Goal: Information Seeking & Learning: Learn about a topic

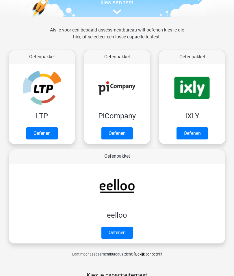
scroll to position [66, 0]
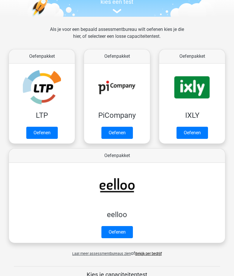
click at [52, 134] on link "Oefenen" at bounding box center [41, 133] width 31 height 12
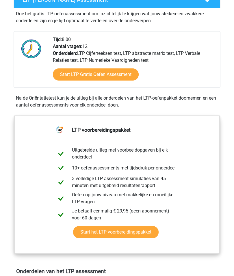
scroll to position [123, 0]
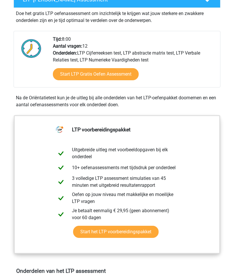
click at [124, 74] on link "Start LTP Gratis Oefen Assessment" at bounding box center [96, 74] width 86 height 12
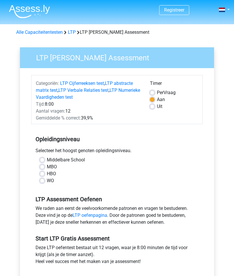
click at [47, 172] on label "HBO" at bounding box center [51, 173] width 9 height 7
click at [44, 172] on input "HBO" at bounding box center [42, 173] width 5 height 6
radio input "true"
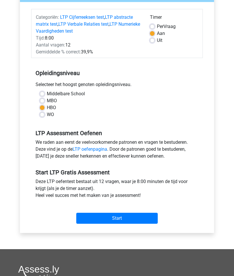
scroll to position [66, 0]
click at [138, 218] on input "Start" at bounding box center [116, 218] width 81 height 11
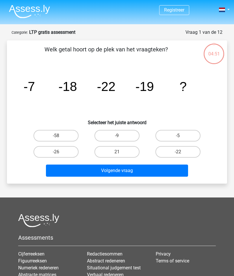
click at [67, 152] on label "-26" at bounding box center [56, 152] width 45 height 12
click at [60, 152] on input "-26" at bounding box center [58, 154] width 4 height 4
radio input "true"
click at [137, 172] on button "Volgende vraag" at bounding box center [117, 171] width 142 height 12
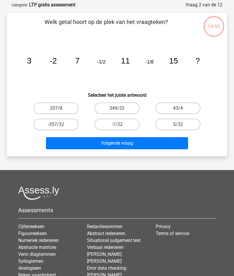
scroll to position [29, 0]
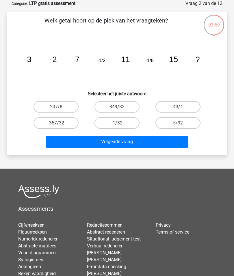
click at [120, 121] on label "-1/32" at bounding box center [116, 123] width 45 height 12
click at [120, 123] on input "-1/32" at bounding box center [119, 125] width 4 height 4
radio input "true"
click at [160, 142] on button "Volgende vraag" at bounding box center [117, 142] width 142 height 12
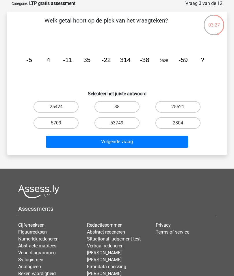
click at [181, 106] on label "25521" at bounding box center [177, 107] width 45 height 12
click at [181, 107] on input "25521" at bounding box center [180, 109] width 4 height 4
radio input "true"
click at [172, 144] on button "Volgende vraag" at bounding box center [117, 142] width 142 height 12
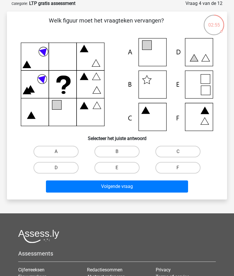
click at [199, 90] on icon at bounding box center [117, 84] width 192 height 93
click at [120, 167] on label "E" at bounding box center [116, 168] width 45 height 12
click at [120, 168] on input "E" at bounding box center [119, 170] width 4 height 4
radio input "true"
click at [167, 186] on button "Volgende vraag" at bounding box center [117, 187] width 142 height 12
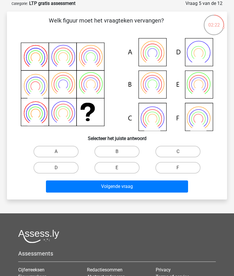
click at [122, 167] on label "E" at bounding box center [116, 168] width 45 height 12
click at [121, 168] on input "E" at bounding box center [119, 170] width 4 height 4
radio input "true"
click at [142, 189] on button "Volgende vraag" at bounding box center [117, 187] width 142 height 12
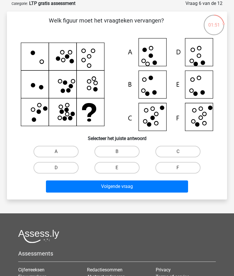
click at [64, 168] on label "D" at bounding box center [56, 168] width 45 height 12
click at [60, 168] on input "D" at bounding box center [58, 170] width 4 height 4
radio input "true"
click at [144, 186] on button "Volgende vraag" at bounding box center [117, 187] width 142 height 12
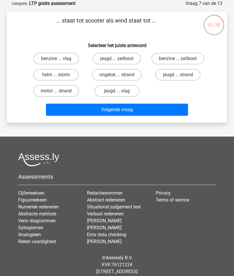
click at [190, 61] on label "benzine ... zeilboot" at bounding box center [177, 59] width 53 height 12
click at [182, 61] on input "benzine ... zeilboot" at bounding box center [180, 61] width 4 height 4
radio input "true"
click at [162, 106] on button "Volgende vraag" at bounding box center [117, 110] width 142 height 12
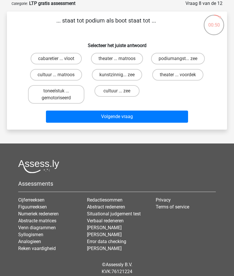
click at [65, 75] on label "cultuur ... matroos" at bounding box center [56, 75] width 52 height 12
click at [60, 75] on input "cultuur ... matroos" at bounding box center [58, 77] width 4 height 4
radio input "true"
click at [136, 122] on button "Volgende vraag" at bounding box center [117, 117] width 142 height 12
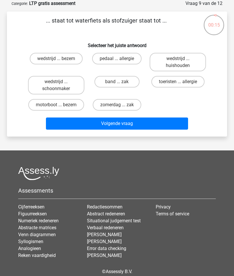
click at [70, 59] on label "wedstrijd ... bezem" at bounding box center [56, 59] width 53 height 12
click at [60, 59] on input "wedstrijd ... bezem" at bounding box center [58, 61] width 4 height 4
radio input "true"
click at [139, 130] on button "Volgende vraag" at bounding box center [117, 124] width 142 height 12
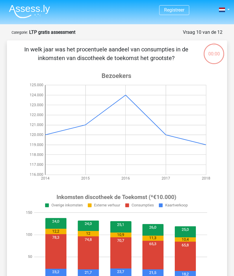
scroll to position [29, 0]
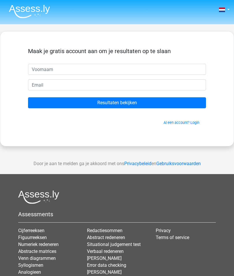
scroll to position [29, 0]
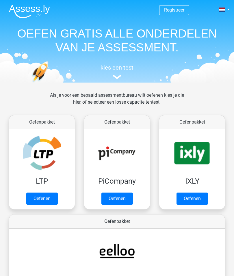
scroll to position [66, 0]
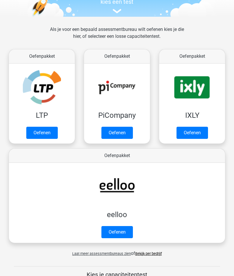
click at [123, 131] on link "Oefenen" at bounding box center [116, 133] width 31 height 12
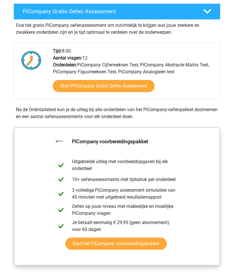
scroll to position [116, 0]
click at [138, 86] on link "Start PiCompany Gratis Oefen Assessment" at bounding box center [104, 86] width 102 height 12
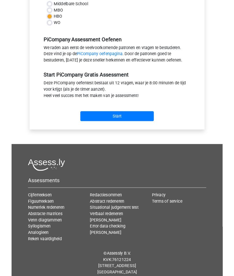
scroll to position [162, 0]
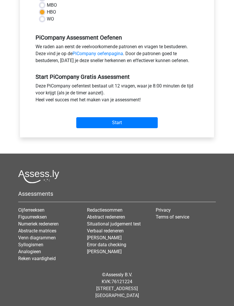
click at [144, 125] on input "Start" at bounding box center [116, 122] width 81 height 11
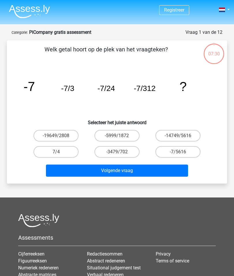
click at [185, 152] on label "-7/5616" at bounding box center [177, 152] width 45 height 12
click at [182, 152] on input "-7/5616" at bounding box center [180, 154] width 4 height 4
radio input "true"
click at [151, 171] on button "Volgende vraag" at bounding box center [117, 171] width 142 height 12
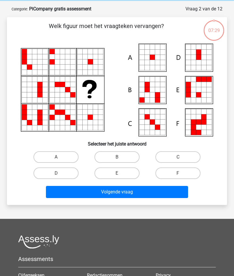
scroll to position [29, 0]
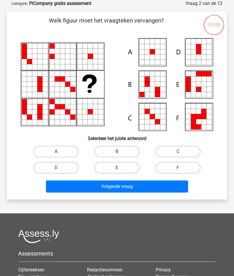
click at [63, 151] on label "A" at bounding box center [56, 152] width 45 height 12
click at [60, 152] on input "A" at bounding box center [58, 154] width 4 height 4
radio input "true"
click at [147, 188] on button "Volgende vraag" at bounding box center [117, 187] width 142 height 12
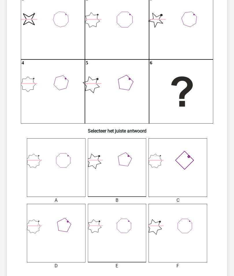
scroll to position [72, 0]
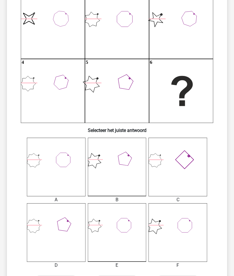
click at [66, 244] on icon at bounding box center [56, 232] width 59 height 59
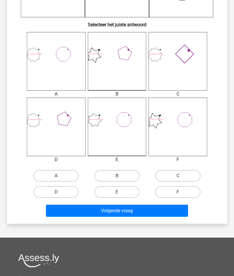
scroll to position [180, 0]
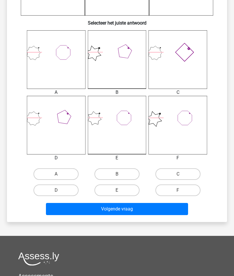
click at [59, 192] on input "D" at bounding box center [58, 192] width 4 height 4
radio input "true"
click at [130, 209] on button "Volgende vraag" at bounding box center [117, 209] width 142 height 12
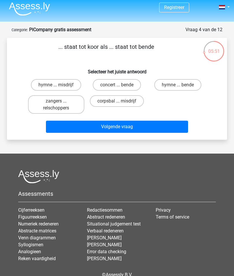
scroll to position [0, 0]
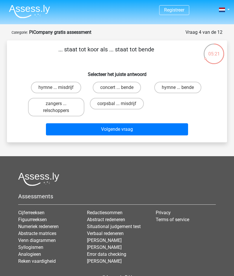
click at [55, 113] on label "zangers ... relschoppers" at bounding box center [56, 107] width 56 height 18
click at [56, 107] on input "zangers ... relschoppers" at bounding box center [58, 106] width 4 height 4
radio input "true"
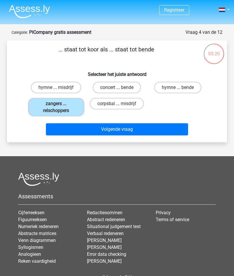
click at [119, 133] on button "Volgende vraag" at bounding box center [117, 129] width 142 height 12
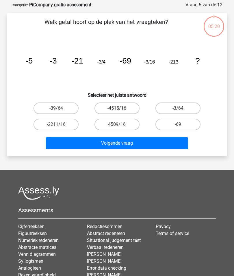
scroll to position [29, 0]
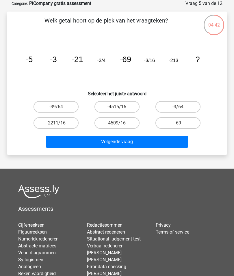
click at [185, 105] on label "-3/64" at bounding box center [177, 107] width 45 height 12
click at [182, 107] on input "-3/64" at bounding box center [180, 109] width 4 height 4
radio input "true"
click at [162, 142] on button "Volgende vraag" at bounding box center [117, 142] width 142 height 12
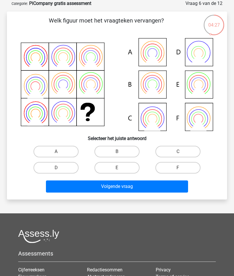
click at [118, 166] on label "E" at bounding box center [116, 168] width 45 height 12
click at [118, 168] on input "E" at bounding box center [119, 170] width 4 height 4
radio input "true"
click at [151, 183] on button "Volgende vraag" at bounding box center [117, 187] width 142 height 12
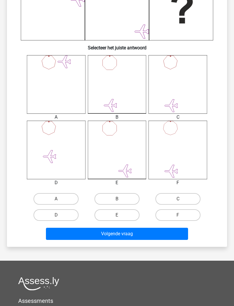
scroll to position [156, 0]
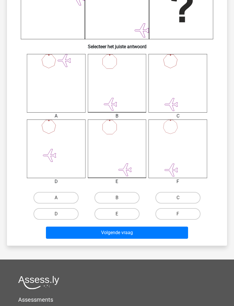
click at [186, 214] on label "F" at bounding box center [177, 214] width 45 height 12
click at [182, 214] on input "F" at bounding box center [180, 216] width 4 height 4
radio input "true"
click at [166, 232] on button "Volgende vraag" at bounding box center [117, 233] width 142 height 12
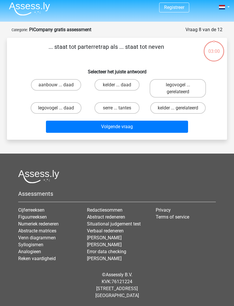
scroll to position [0, 0]
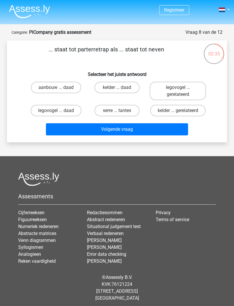
click at [128, 111] on label "serre ... tantes" at bounding box center [116, 111] width 45 height 12
click at [121, 111] on input "serre ... tantes" at bounding box center [119, 113] width 4 height 4
radio input "true"
click at [141, 135] on button "Volgende vraag" at bounding box center [117, 129] width 142 height 12
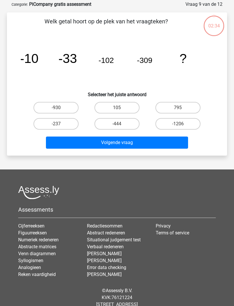
scroll to position [29, 0]
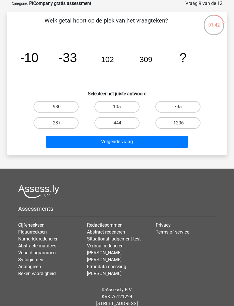
click at [181, 121] on label "-1206" at bounding box center [177, 123] width 45 height 12
click at [181, 123] on input "-1206" at bounding box center [180, 125] width 4 height 4
radio input "true"
click at [164, 143] on button "Volgende vraag" at bounding box center [117, 142] width 142 height 12
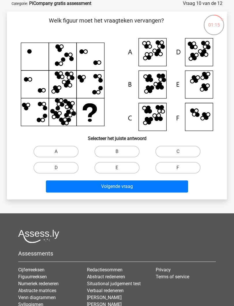
click at [154, 115] on icon at bounding box center [117, 84] width 192 height 93
click at [180, 152] on input "C" at bounding box center [180, 154] width 4 height 4
radio input "true"
click at [168, 186] on button "Volgende vraag" at bounding box center [117, 187] width 142 height 12
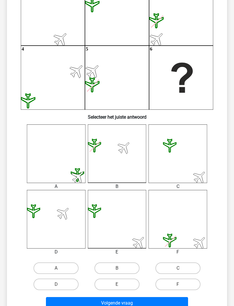
scroll to position [86, 0]
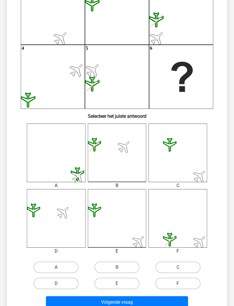
click at [59, 276] on input "D" at bounding box center [58, 286] width 4 height 4
radio input "true"
click at [145, 276] on button "Volgende vraag" at bounding box center [117, 302] width 142 height 12
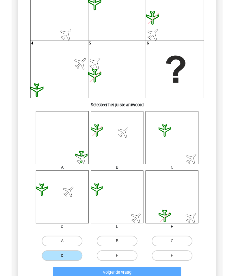
scroll to position [10, 0]
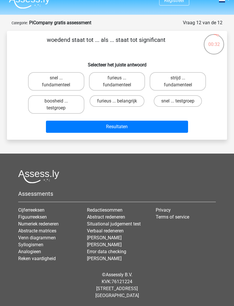
click at [133, 78] on label "furieus ... fundamenteel" at bounding box center [117, 81] width 56 height 18
click at [121, 78] on input "furieus ... fundamenteel" at bounding box center [119, 80] width 4 height 4
radio input "true"
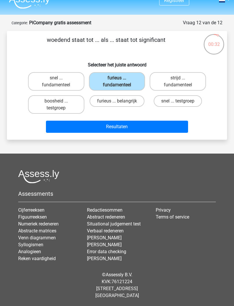
click at [145, 133] on button "Resultaten" at bounding box center [117, 127] width 142 height 12
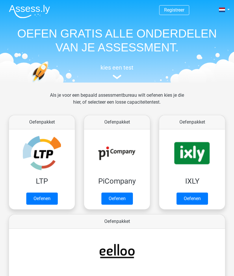
scroll to position [66, 0]
